Goal: Task Accomplishment & Management: Manage account settings

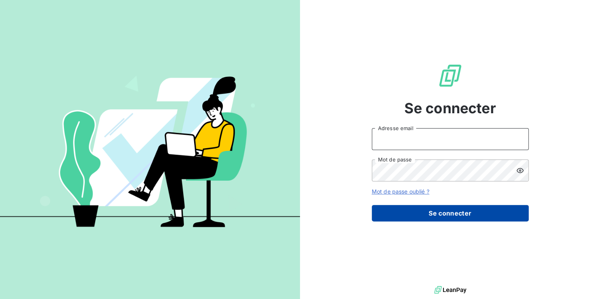
type input "[EMAIL_ADDRESS][DOMAIN_NAME]"
click at [463, 207] on button "Se connecter" at bounding box center [450, 213] width 157 height 16
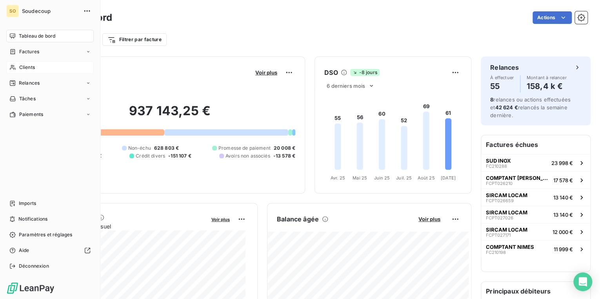
click at [25, 66] on span "Clients" at bounding box center [27, 67] width 16 height 7
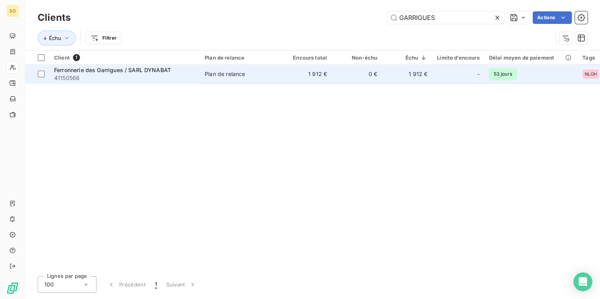
type input "GARRIGUES"
click at [203, 76] on td "Plan de relance" at bounding box center [241, 74] width 82 height 19
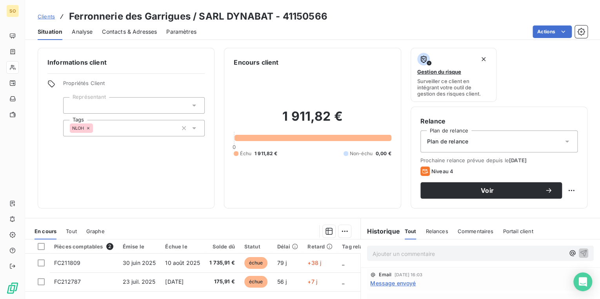
scroll to position [31, 0]
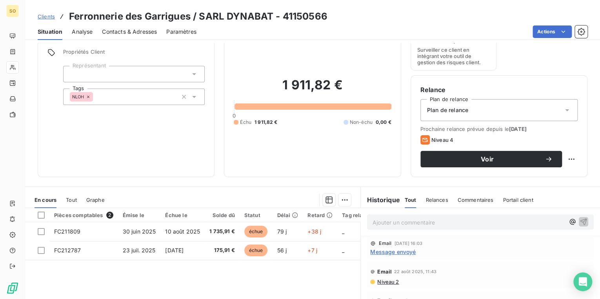
click at [390, 222] on p "Ajouter un commentaire ﻿" at bounding box center [469, 223] width 192 height 10
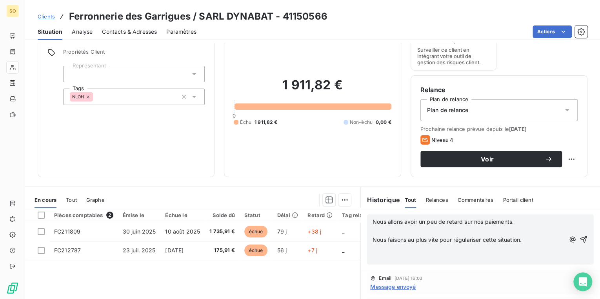
click at [387, 232] on p "﻿" at bounding box center [469, 231] width 192 height 9
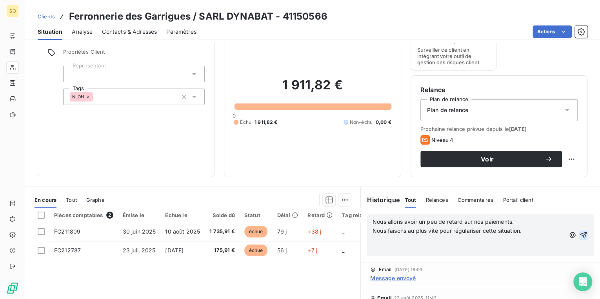
click at [580, 233] on icon "button" at bounding box center [584, 236] width 8 height 8
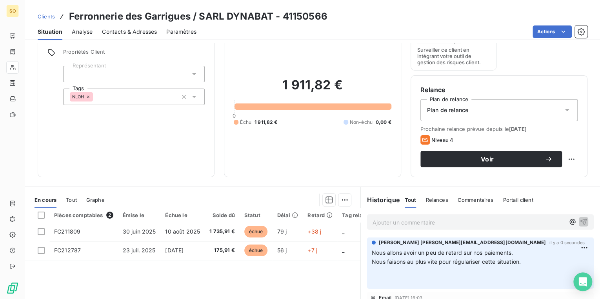
click at [49, 17] on span "Clients" at bounding box center [46, 16] width 17 height 6
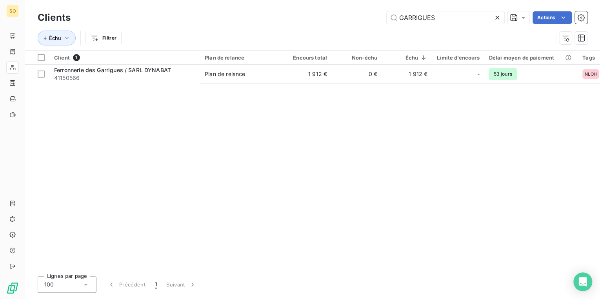
click at [497, 19] on icon at bounding box center [498, 18] width 8 height 8
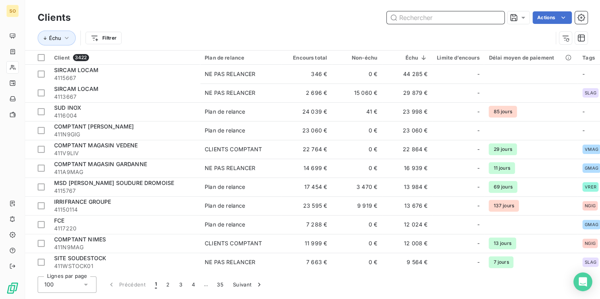
click at [497, 19] on input "text" at bounding box center [446, 17] width 118 height 13
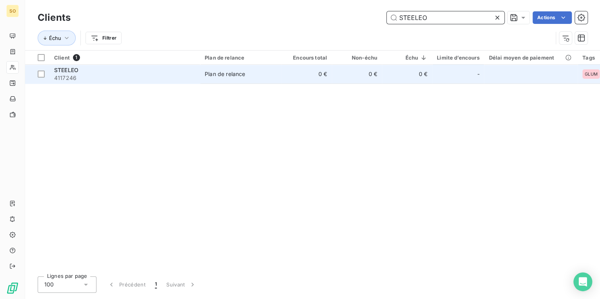
type input "STEELEO"
click at [348, 76] on td "0 €" at bounding box center [357, 74] width 50 height 19
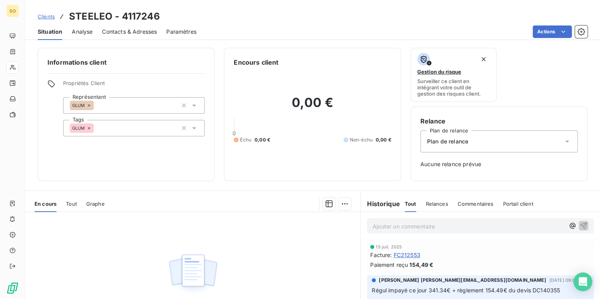
click at [486, 140] on div "Plan de relance" at bounding box center [499, 142] width 157 height 22
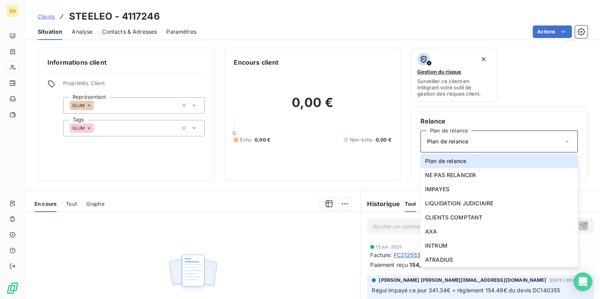
click at [394, 230] on p "Ajouter un commentaire ﻿" at bounding box center [469, 227] width 192 height 10
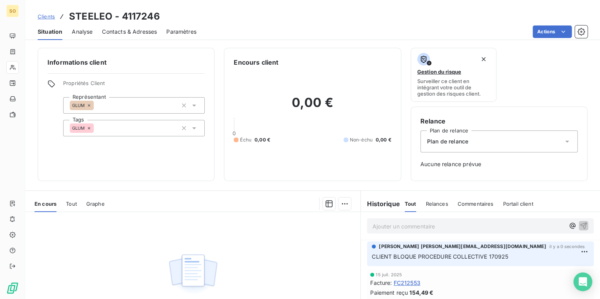
click at [45, 16] on span "Clients" at bounding box center [46, 16] width 17 height 6
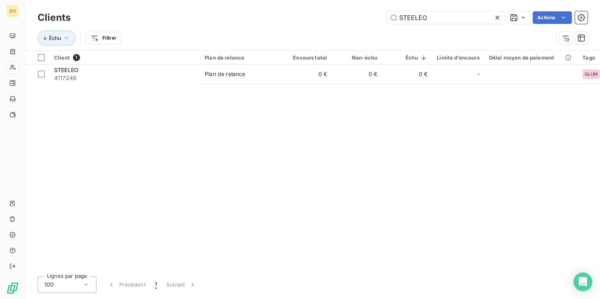
drag, startPoint x: 399, startPoint y: 18, endPoint x: 501, endPoint y: 18, distance: 101.6
click at [501, 18] on div "STEELEO" at bounding box center [446, 17] width 118 height 13
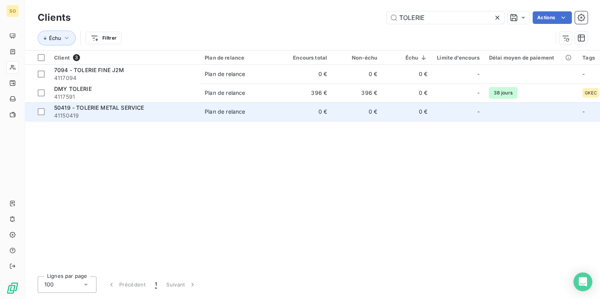
type input "TOLERIE"
click at [276, 113] on span "Plan de relance" at bounding box center [241, 112] width 72 height 8
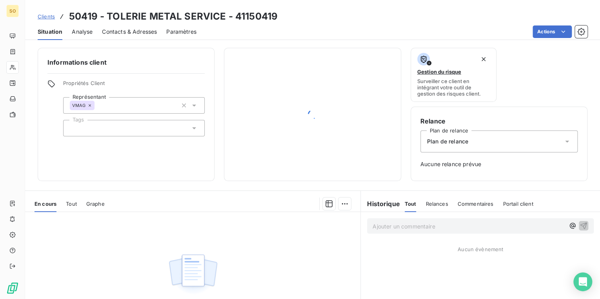
click at [482, 143] on div "Plan de relance" at bounding box center [499, 142] width 157 height 22
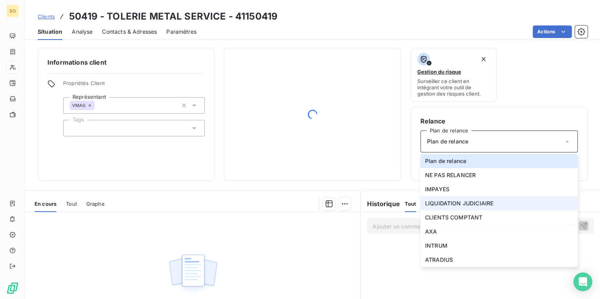
click at [456, 202] on span "LIQUIDATION JUDICIAIRE" at bounding box center [459, 204] width 68 height 8
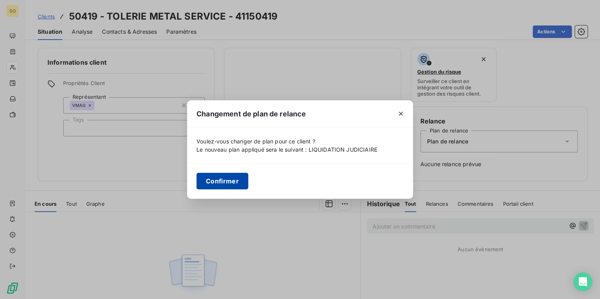
click at [221, 181] on button "Confirmer" at bounding box center [223, 181] width 52 height 16
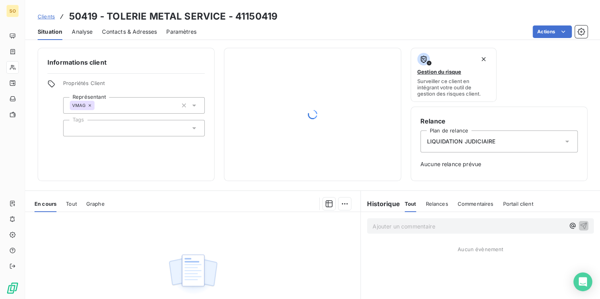
click at [409, 229] on p "Ajouter un commentaire ﻿" at bounding box center [469, 227] width 192 height 10
click at [581, 226] on icon "button" at bounding box center [584, 226] width 8 height 8
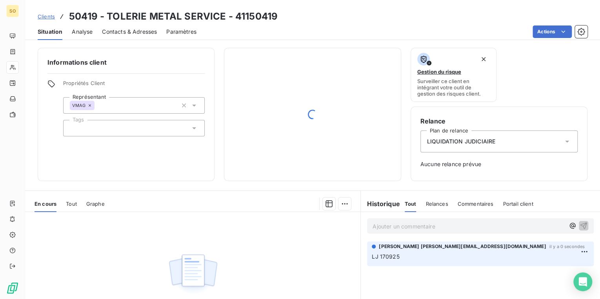
click at [48, 16] on span "Clients" at bounding box center [46, 16] width 17 height 6
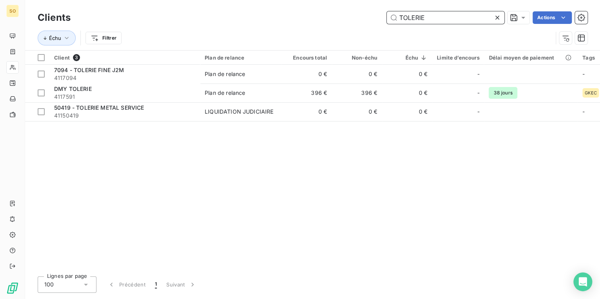
drag, startPoint x: 395, startPoint y: 14, endPoint x: 597, endPoint y: 35, distance: 202.8
click at [563, 34] on div "Clients TOLERIE Actions Échu Filtrer" at bounding box center [313, 29] width 550 height 41
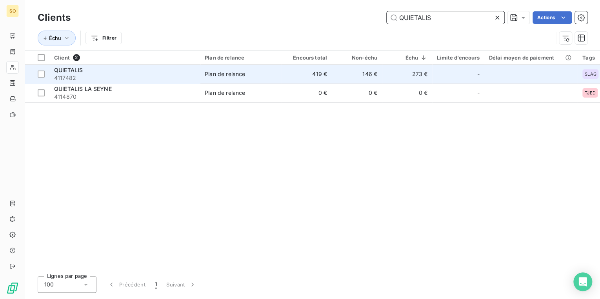
type input "QUIETALIS"
click at [290, 73] on td "419 €" at bounding box center [307, 74] width 50 height 19
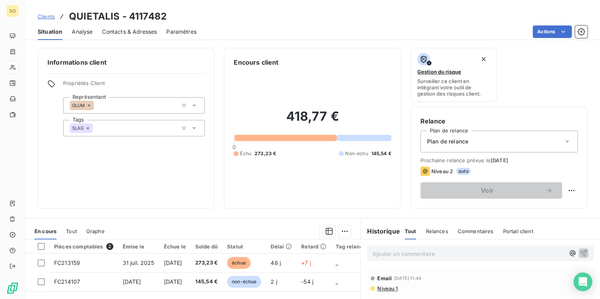
click at [403, 253] on p "Ajouter un commentaire ﻿" at bounding box center [469, 254] width 192 height 10
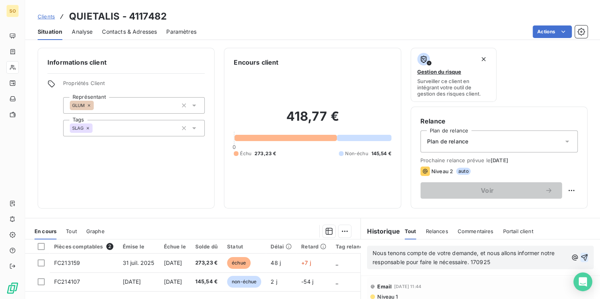
click at [581, 255] on icon "button" at bounding box center [585, 258] width 8 height 8
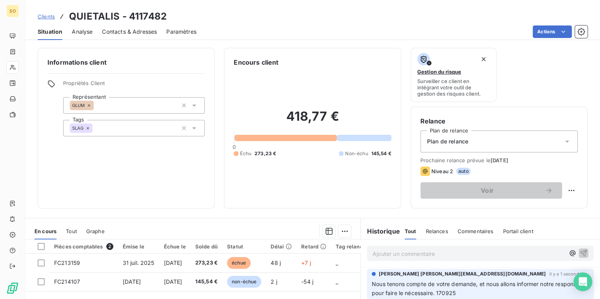
click at [42, 16] on span "Clients" at bounding box center [46, 16] width 17 height 6
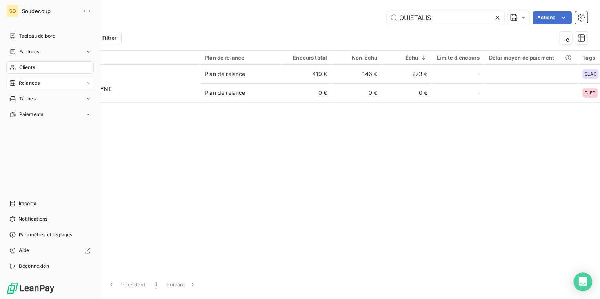
click at [22, 84] on span "Relances" at bounding box center [29, 83] width 21 height 7
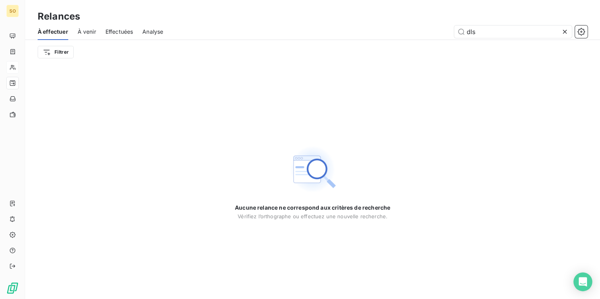
drag, startPoint x: 482, startPoint y: 33, endPoint x: 446, endPoint y: 31, distance: 36.2
click at [446, 31] on div "dls" at bounding box center [380, 32] width 415 height 13
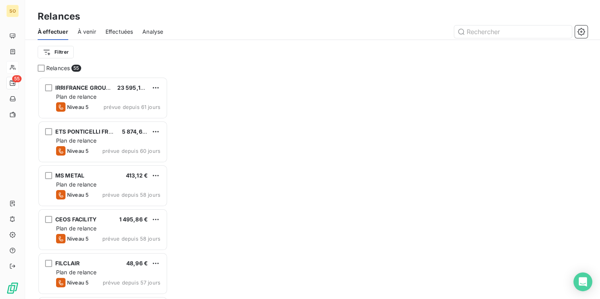
scroll to position [218, 126]
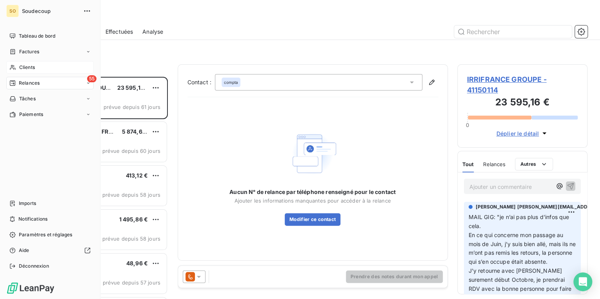
click at [20, 66] on span "Clients" at bounding box center [27, 67] width 16 height 7
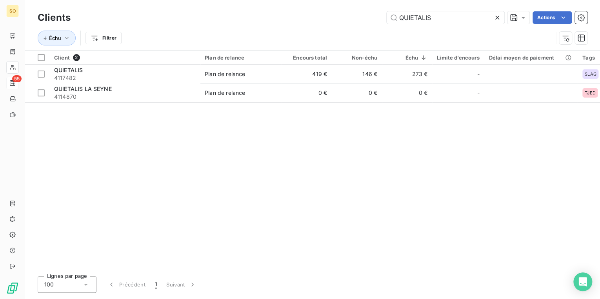
click at [499, 18] on icon at bounding box center [498, 18] width 8 height 8
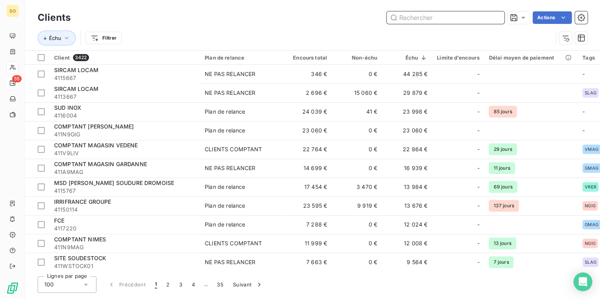
click at [432, 19] on input "text" at bounding box center [446, 17] width 118 height 13
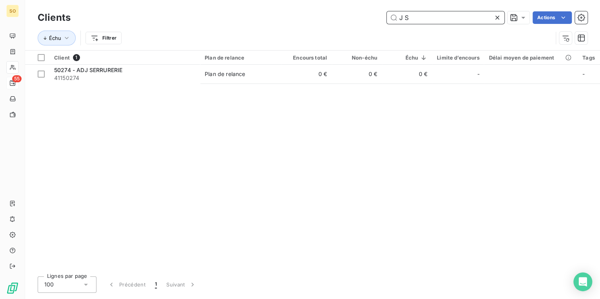
click at [403, 17] on input "J S" at bounding box center [446, 17] width 118 height 13
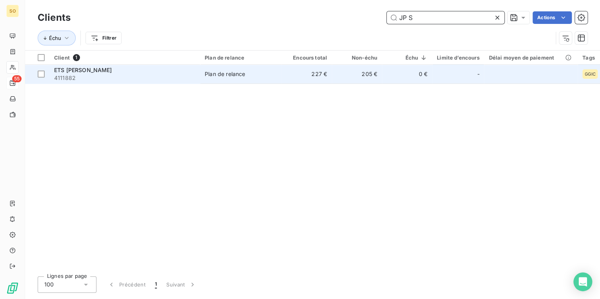
type input "JP S"
click at [241, 68] on td "Plan de relance" at bounding box center [241, 74] width 82 height 19
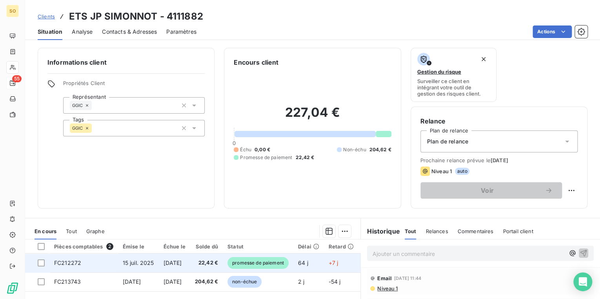
click at [274, 263] on span "promesse de paiement" at bounding box center [258, 263] width 61 height 12
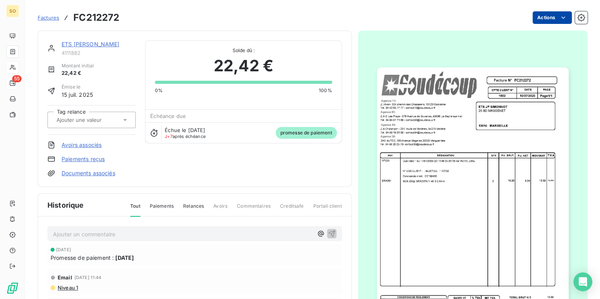
click at [532, 20] on html "SO 55 Factures FC212272 Actions ETS JP SIMONNOT 4111882 Montant initial 22,42 €…" at bounding box center [300, 149] width 600 height 299
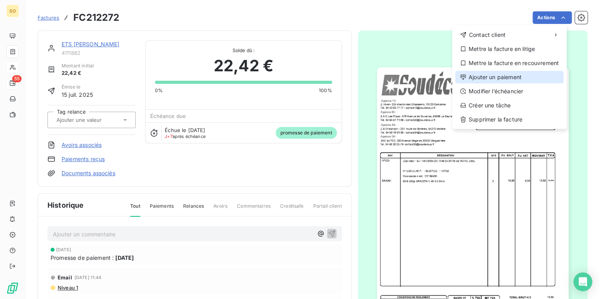
click at [496, 74] on div "Ajouter un paiement" at bounding box center [510, 77] width 108 height 13
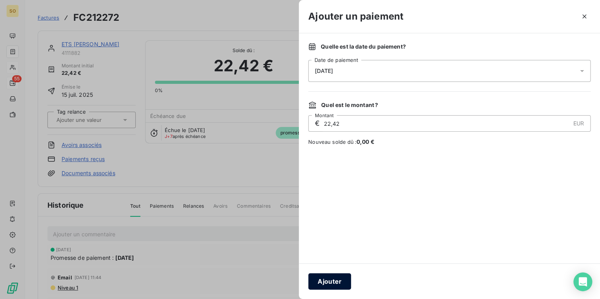
click at [336, 282] on button "Ajouter" at bounding box center [329, 282] width 43 height 16
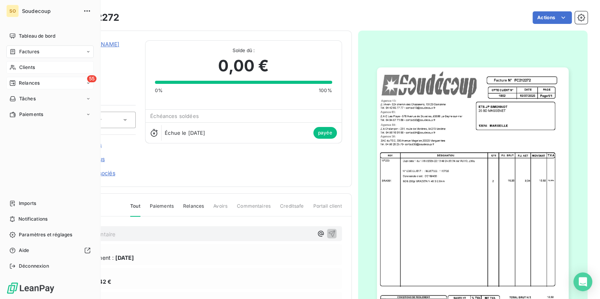
click at [27, 68] on span "Clients" at bounding box center [27, 67] width 16 height 7
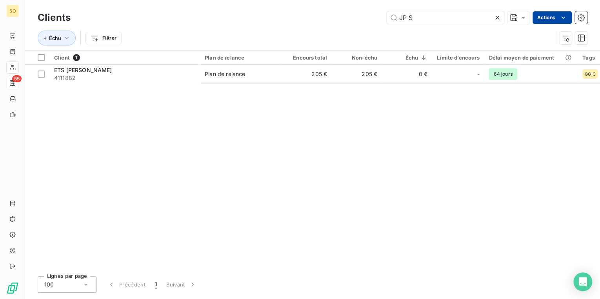
drag, startPoint x: 400, startPoint y: 17, endPoint x: 542, endPoint y: 17, distance: 141.3
click at [522, 17] on div "JP S Actions" at bounding box center [334, 17] width 508 height 13
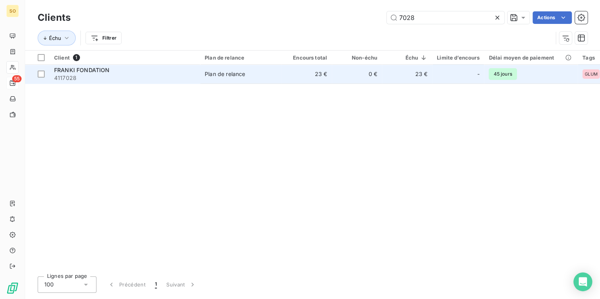
type input "7028"
click at [414, 77] on td "23 €" at bounding box center [407, 74] width 50 height 19
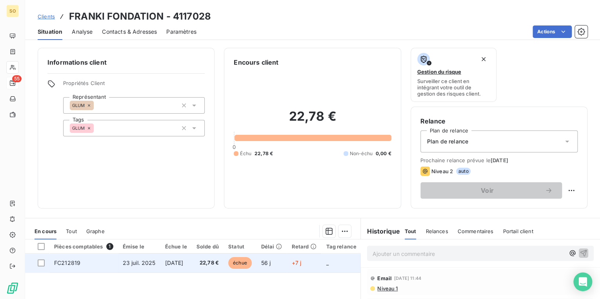
click at [252, 264] on span "échue" at bounding box center [240, 263] width 24 height 12
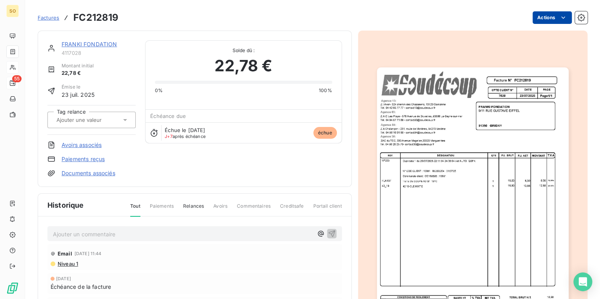
click at [538, 15] on html "SO 55 Factures FC212819 Actions FRANKI FONDATION 4117028 Montant initial 22,78 …" at bounding box center [300, 149] width 600 height 299
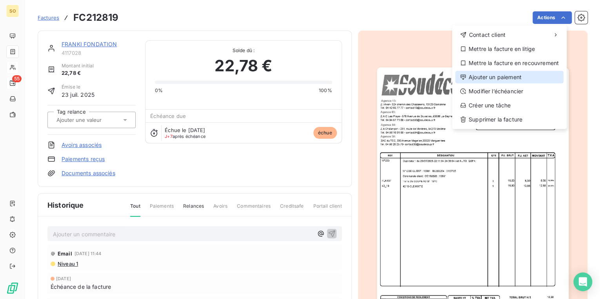
click at [499, 77] on div "Ajouter un paiement" at bounding box center [510, 77] width 108 height 13
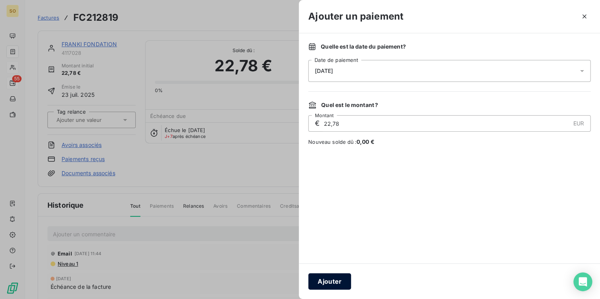
click at [334, 284] on button "Ajouter" at bounding box center [329, 282] width 43 height 16
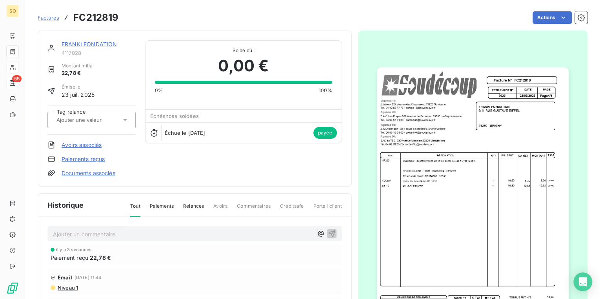
click at [73, 44] on link "FRANKI FONDATION" at bounding box center [89, 44] width 55 height 7
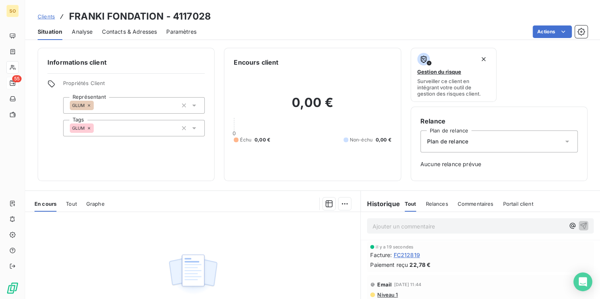
click at [46, 14] on span "Clients" at bounding box center [46, 16] width 17 height 6
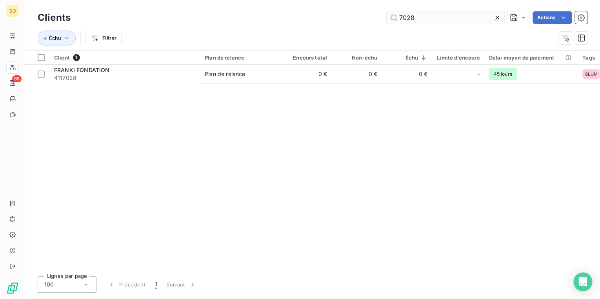
drag, startPoint x: 396, startPoint y: 18, endPoint x: 469, endPoint y: 15, distance: 73.5
click at [422, 15] on input "7028" at bounding box center [446, 17] width 118 height 13
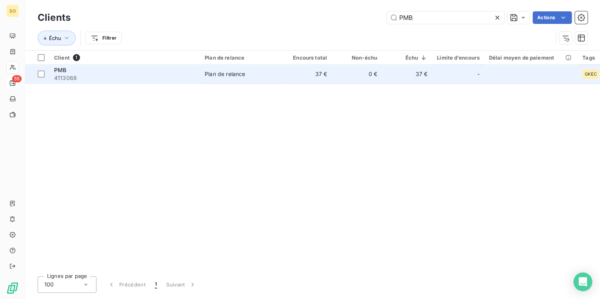
type input "PMB"
click at [130, 66] on div "PMB" at bounding box center [124, 70] width 141 height 8
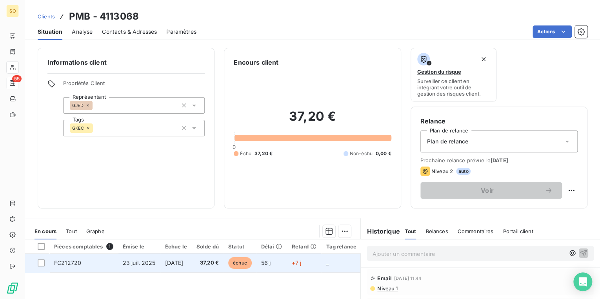
click at [252, 263] on span "échue" at bounding box center [240, 263] width 24 height 12
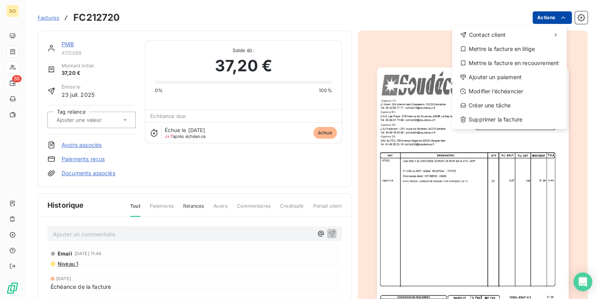
click at [541, 16] on html "SO 55 Factures FC212720 Actions Contact client Mettre la facture en litige Mett…" at bounding box center [300, 149] width 600 height 299
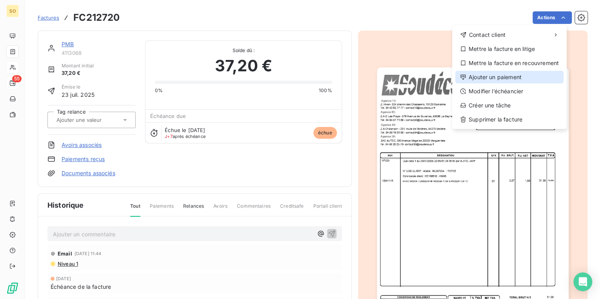
click at [499, 78] on div "Ajouter un paiement" at bounding box center [510, 77] width 108 height 13
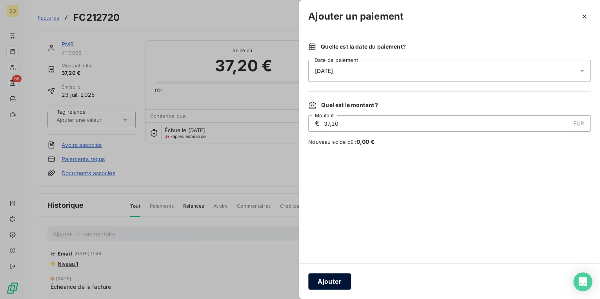
click at [343, 287] on button "Ajouter" at bounding box center [329, 282] width 43 height 16
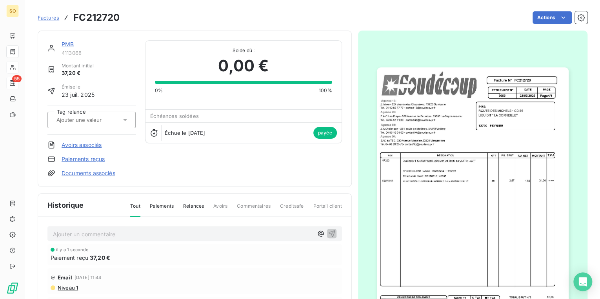
click at [56, 16] on span "Factures" at bounding box center [49, 18] width 22 height 6
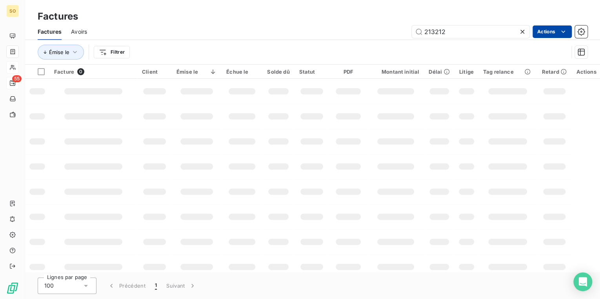
drag, startPoint x: 431, startPoint y: 31, endPoint x: 532, endPoint y: 28, distance: 101.3
click at [494, 31] on input "213212" at bounding box center [471, 32] width 118 height 13
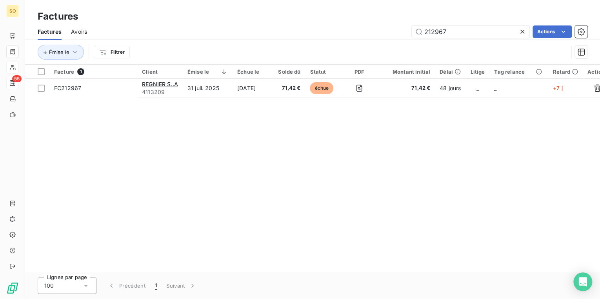
type input "212967"
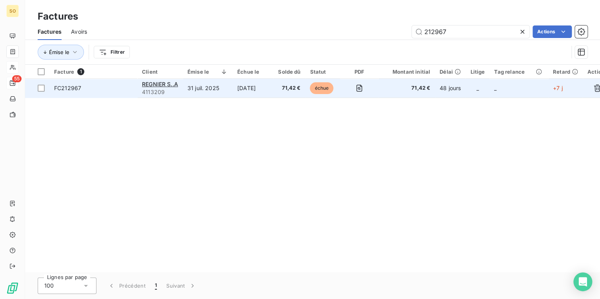
click at [330, 92] on span "échue" at bounding box center [322, 88] width 24 height 12
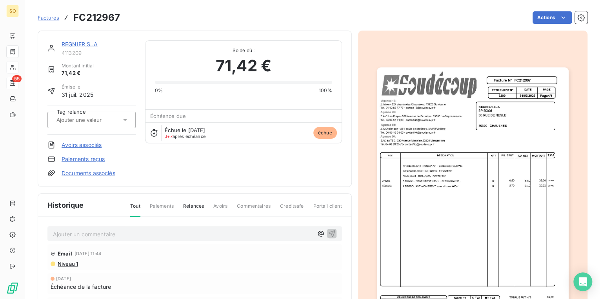
click at [537, 18] on html "SO 55 Factures FC212967 Actions REGNIER S..A 4113209 Montant initial 71,42 € Ém…" at bounding box center [300, 149] width 600 height 299
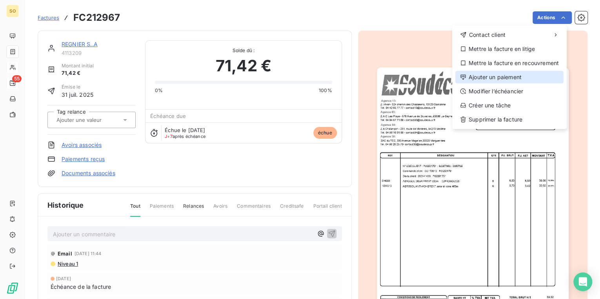
click at [498, 80] on div "Ajouter un paiement" at bounding box center [510, 77] width 108 height 13
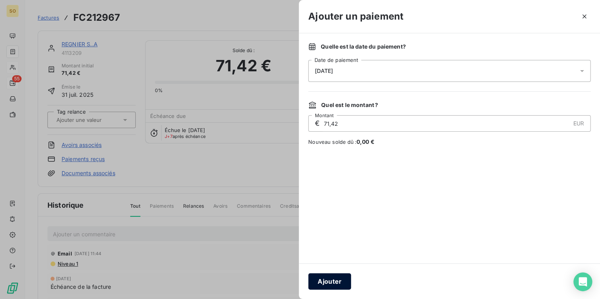
drag, startPoint x: 332, startPoint y: 274, endPoint x: 334, endPoint y: 281, distance: 7.6
click at [333, 278] on button "Ajouter" at bounding box center [329, 282] width 43 height 16
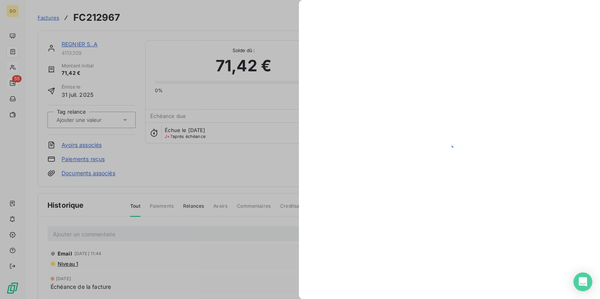
click at [334, 281] on div at bounding box center [449, 149] width 301 height 299
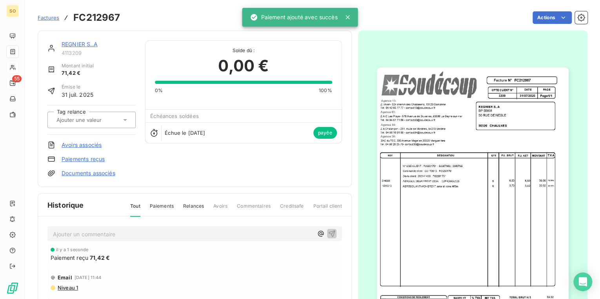
click at [42, 17] on span "Factures" at bounding box center [49, 18] width 22 height 6
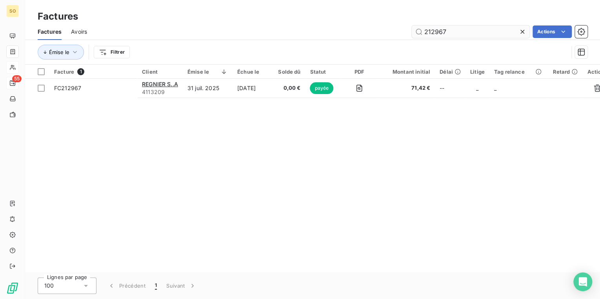
drag, startPoint x: 433, startPoint y: 31, endPoint x: 594, endPoint y: 37, distance: 161.4
click at [510, 31] on input "212967" at bounding box center [471, 32] width 118 height 13
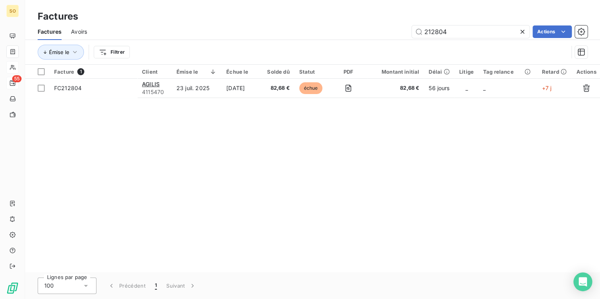
type input "212804"
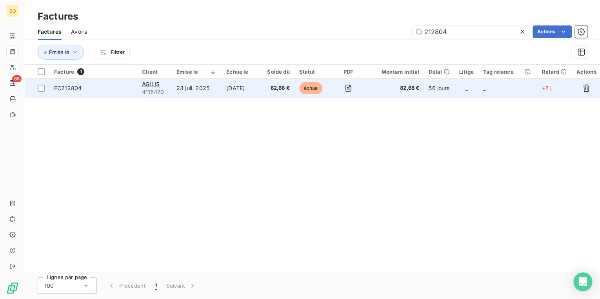
click at [312, 82] on td "échue" at bounding box center [312, 88] width 35 height 19
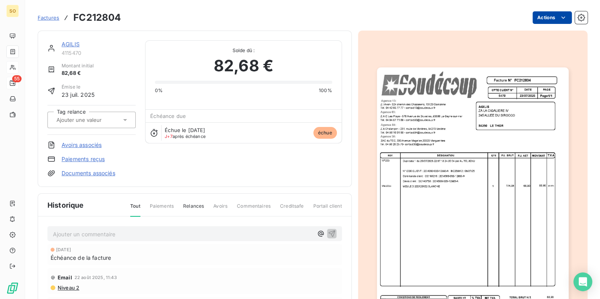
click at [546, 16] on html "SO 55 Factures FC212804 Actions AGILIS 4115470 Montant initial 82,68 € Émise le…" at bounding box center [300, 149] width 600 height 299
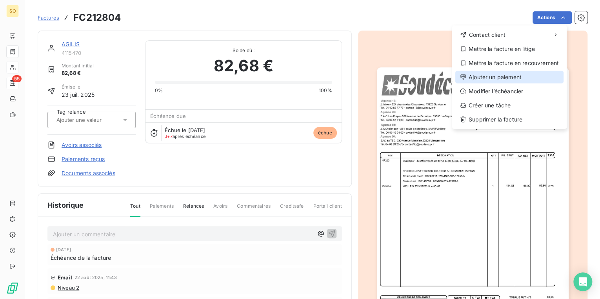
click at [491, 78] on div "Ajouter un paiement" at bounding box center [510, 77] width 108 height 13
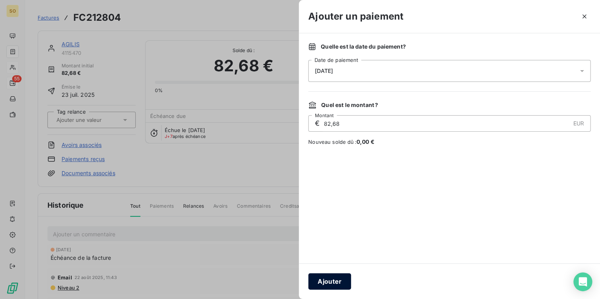
click at [328, 285] on button "Ajouter" at bounding box center [329, 282] width 43 height 16
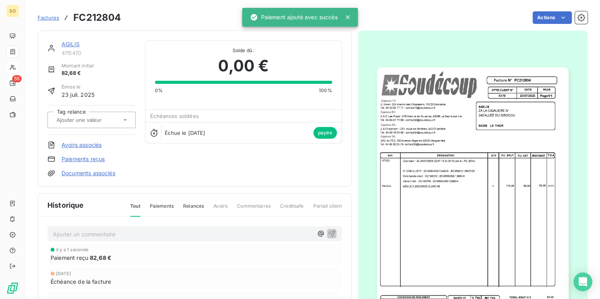
click at [68, 44] on link "AGILIS" at bounding box center [71, 44] width 18 height 7
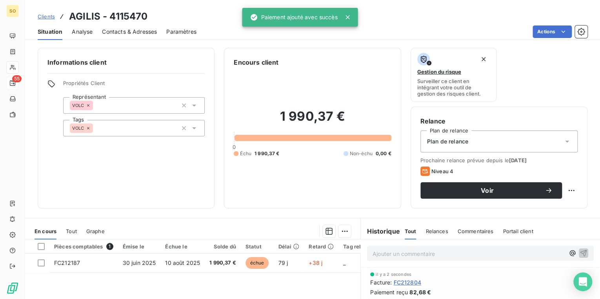
click at [42, 15] on span "Clients" at bounding box center [46, 16] width 17 height 6
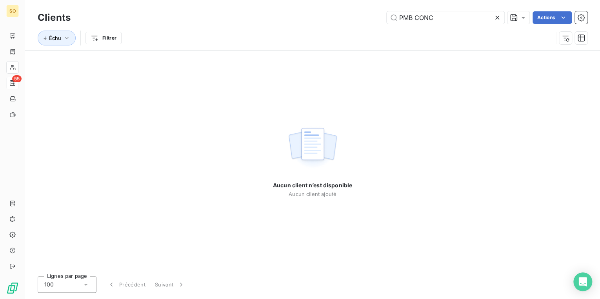
type input "PMB CONC"
click at [498, 18] on icon at bounding box center [498, 18] width 8 height 8
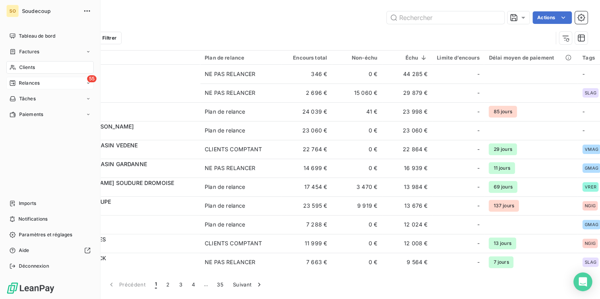
click at [22, 66] on span "Clients" at bounding box center [27, 67] width 16 height 7
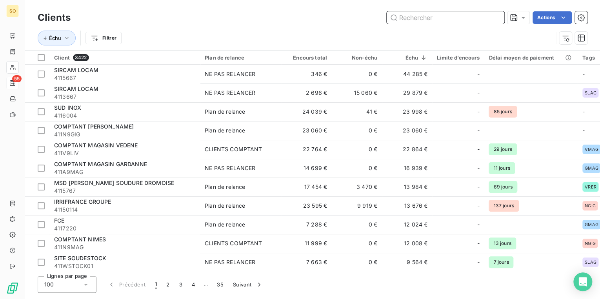
click at [412, 19] on input "text" at bounding box center [446, 17] width 118 height 13
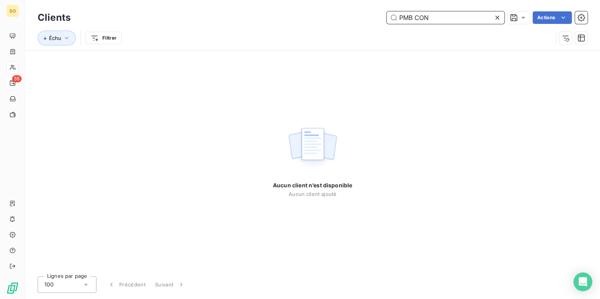
click at [412, 15] on input "PMB CON" at bounding box center [446, 17] width 118 height 13
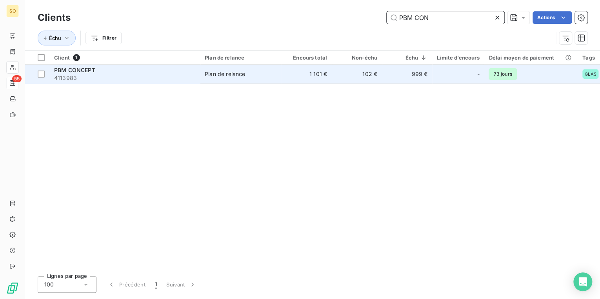
type input "PBM CON"
click at [189, 75] on span "4113983" at bounding box center [124, 78] width 141 height 8
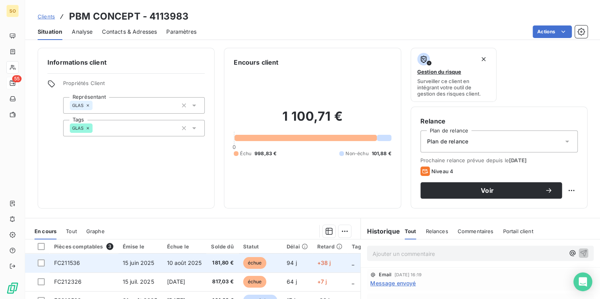
click at [249, 268] on span "échue" at bounding box center [255, 263] width 24 height 12
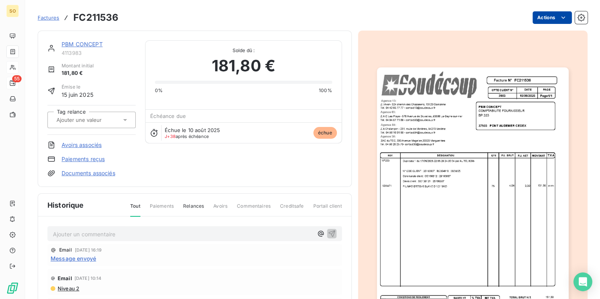
click at [533, 20] on html "SO 55 Factures FC211536 Actions PBM CONCEPT 4113983 Montant initial 181,80 € Ém…" at bounding box center [300, 149] width 600 height 299
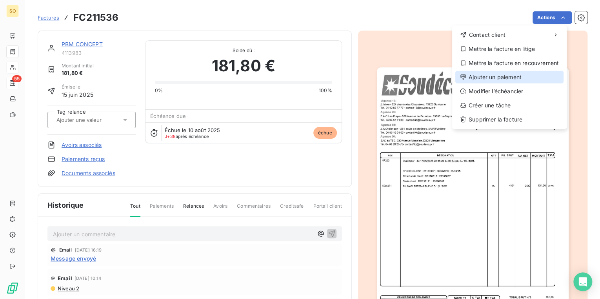
click at [504, 80] on div "Ajouter un paiement" at bounding box center [510, 77] width 108 height 13
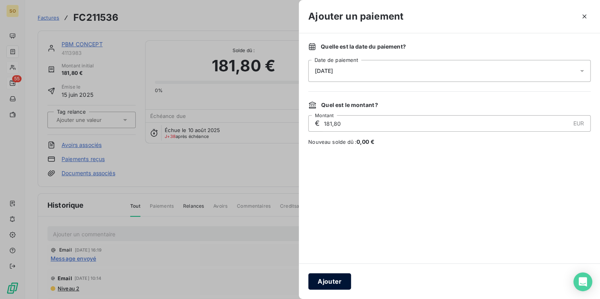
click at [338, 281] on button "Ajouter" at bounding box center [329, 282] width 43 height 16
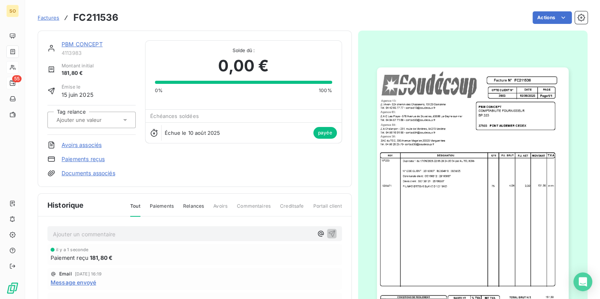
click at [49, 17] on span "Factures" at bounding box center [49, 18] width 22 height 6
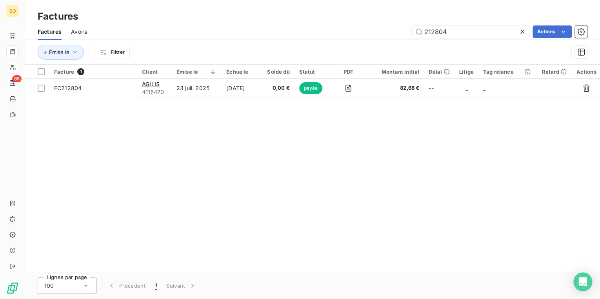
drag, startPoint x: 434, startPoint y: 33, endPoint x: 595, endPoint y: 38, distance: 161.4
click at [554, 38] on div "212804 Actions" at bounding box center [342, 32] width 491 height 13
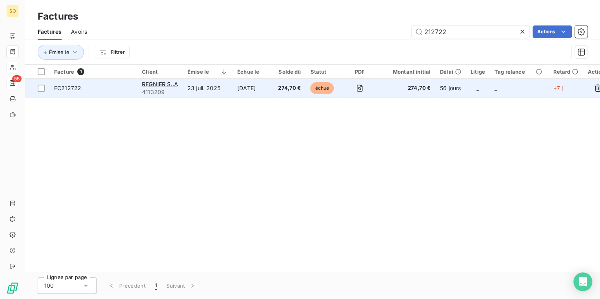
type input "212722"
click at [327, 88] on span "échue" at bounding box center [322, 88] width 24 height 12
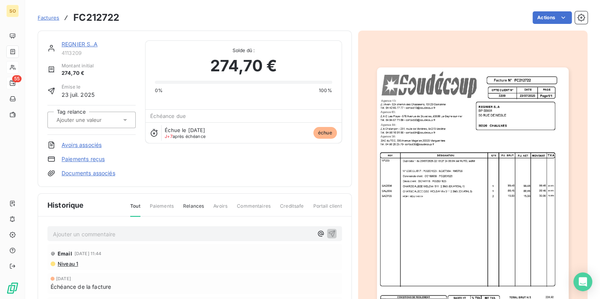
drag, startPoint x: 538, startPoint y: 10, endPoint x: 524, endPoint y: 44, distance: 36.4
click at [538, 10] on div "Factures FC212722 Actions" at bounding box center [313, 17] width 550 height 16
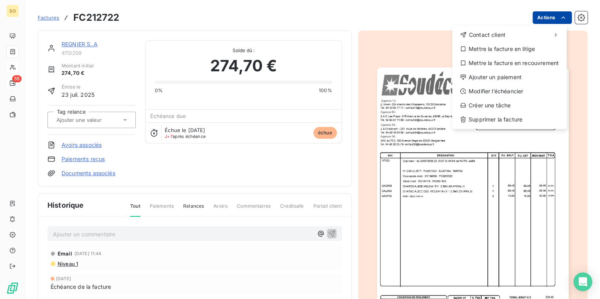
click at [531, 20] on html "SO 55 Factures FC212722 Actions Contact client Mettre la facture en litige Mett…" at bounding box center [300, 149] width 600 height 299
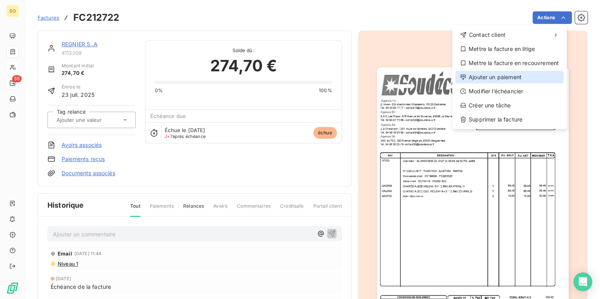
click at [476, 77] on div "Ajouter un paiement" at bounding box center [510, 77] width 108 height 13
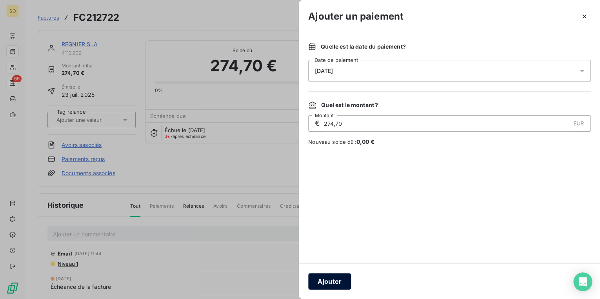
drag, startPoint x: 330, startPoint y: 274, endPoint x: 331, endPoint y: 279, distance: 6.1
click at [330, 277] on div "Ajouter" at bounding box center [449, 282] width 301 height 36
click at [332, 281] on button "Ajouter" at bounding box center [329, 282] width 43 height 16
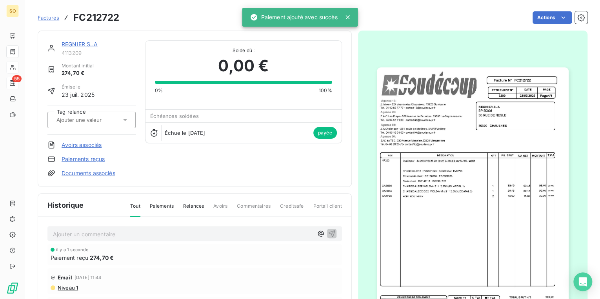
click at [49, 16] on span "Factures" at bounding box center [49, 18] width 22 height 6
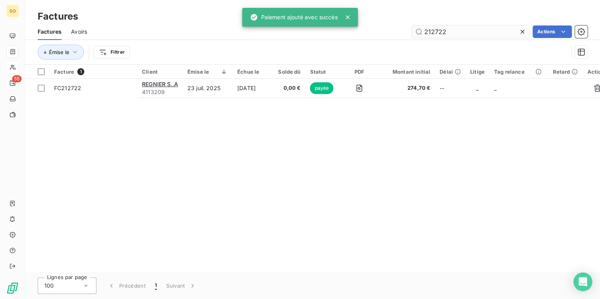
drag, startPoint x: 441, startPoint y: 30, endPoint x: 516, endPoint y: 31, distance: 75.4
click at [512, 31] on input "212722" at bounding box center [471, 32] width 118 height 13
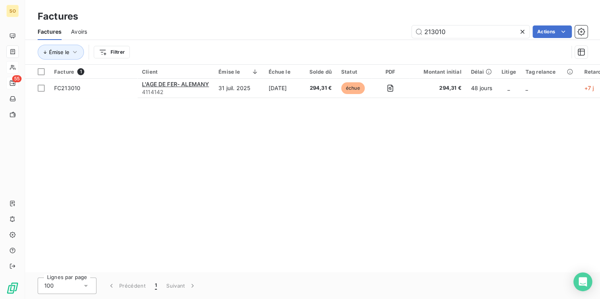
type input "213010"
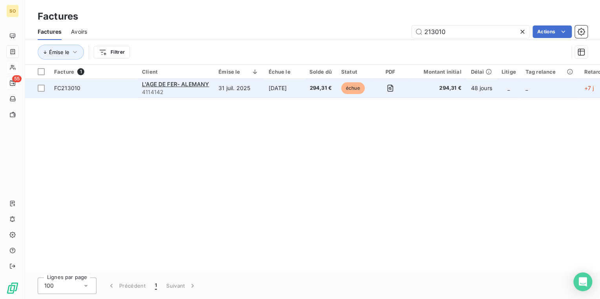
click at [359, 89] on span "échue" at bounding box center [353, 88] width 24 height 12
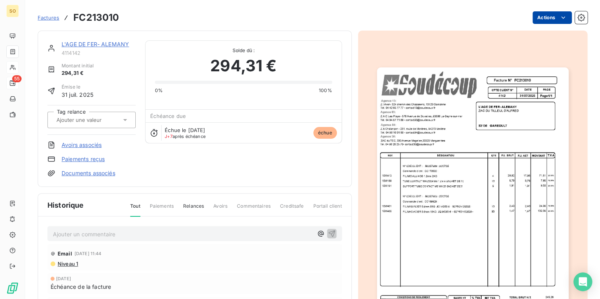
click at [547, 16] on html "SO 55 Factures FC213010 Actions L'AGE DE FER- ALEMANY 4114142 Montant initial 2…" at bounding box center [300, 149] width 600 height 299
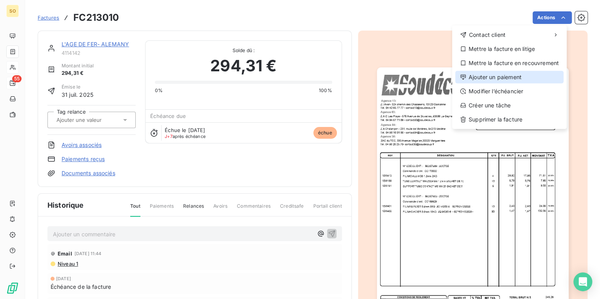
click at [504, 73] on div "Ajouter un paiement" at bounding box center [510, 77] width 108 height 13
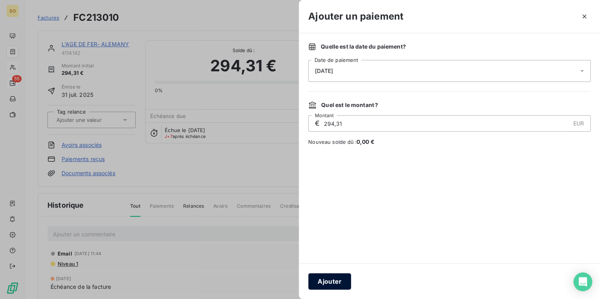
click at [330, 278] on button "Ajouter" at bounding box center [329, 282] width 43 height 16
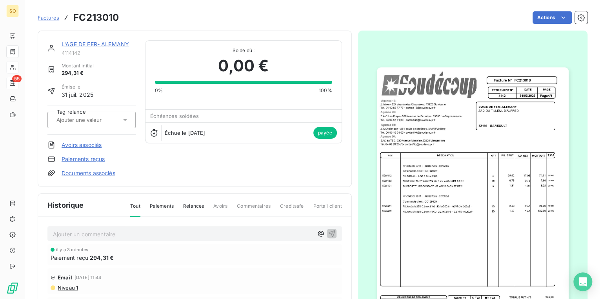
click at [118, 41] on link "L'AGE DE FER- ALEMANY" at bounding box center [96, 44] width 68 height 7
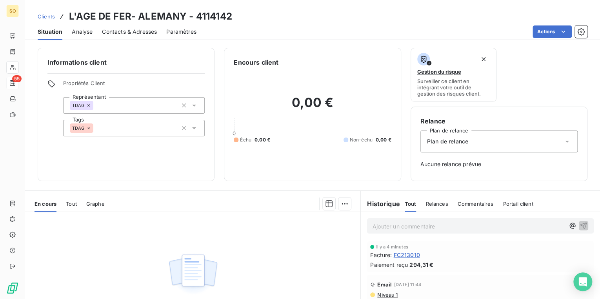
click at [42, 14] on span "Clients" at bounding box center [46, 16] width 17 height 6
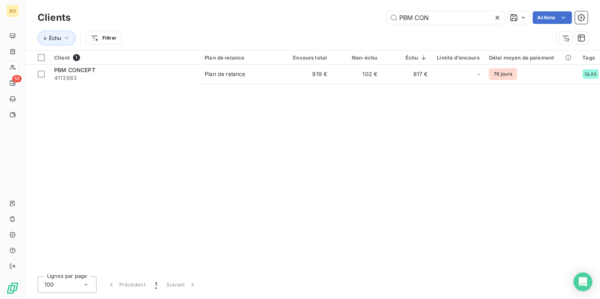
drag, startPoint x: 396, startPoint y: 19, endPoint x: 504, endPoint y: 17, distance: 107.6
click at [494, 18] on div "PBM CON" at bounding box center [446, 17] width 118 height 13
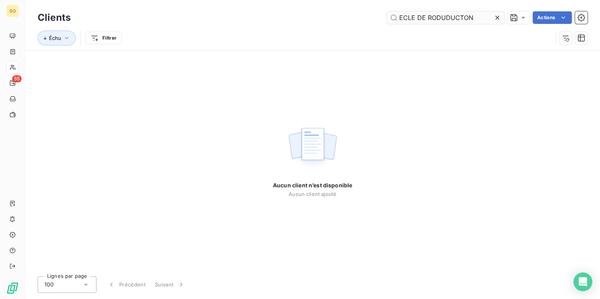
click at [408, 18] on input "ECLE DE RODUDUCTON" at bounding box center [446, 17] width 118 height 13
click at [432, 18] on input "ECOLE DE RODUDUCTON" at bounding box center [446, 17] width 118 height 13
click at [460, 16] on input "ECOLE DE PRODUDUCTON" at bounding box center [446, 17] width 118 height 13
type input "ECOLE DE PRODUCTON"
click at [499, 18] on icon at bounding box center [498, 18] width 8 height 8
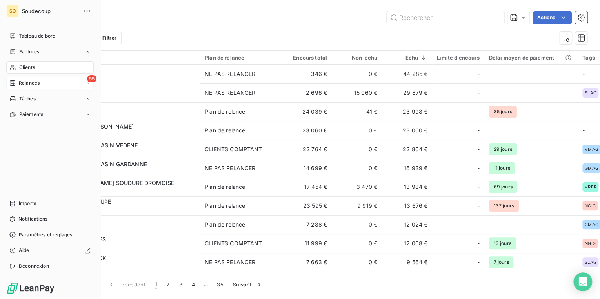
drag, startPoint x: 29, startPoint y: 82, endPoint x: 74, endPoint y: 79, distance: 45.2
click at [29, 82] on span "Relances" at bounding box center [29, 83] width 21 height 7
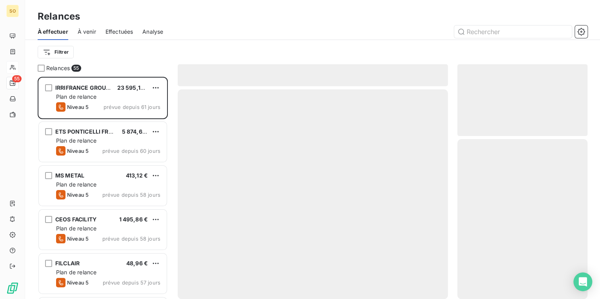
scroll to position [218, 126]
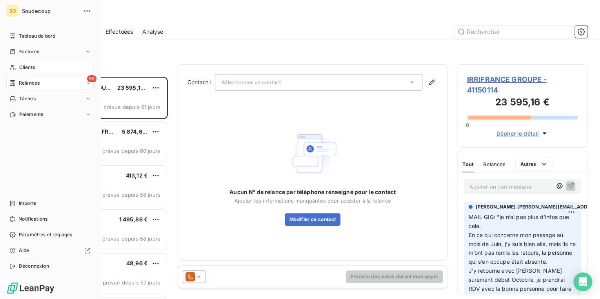
click at [21, 82] on span "Relances" at bounding box center [29, 83] width 21 height 7
